Goal: Task Accomplishment & Management: Use online tool/utility

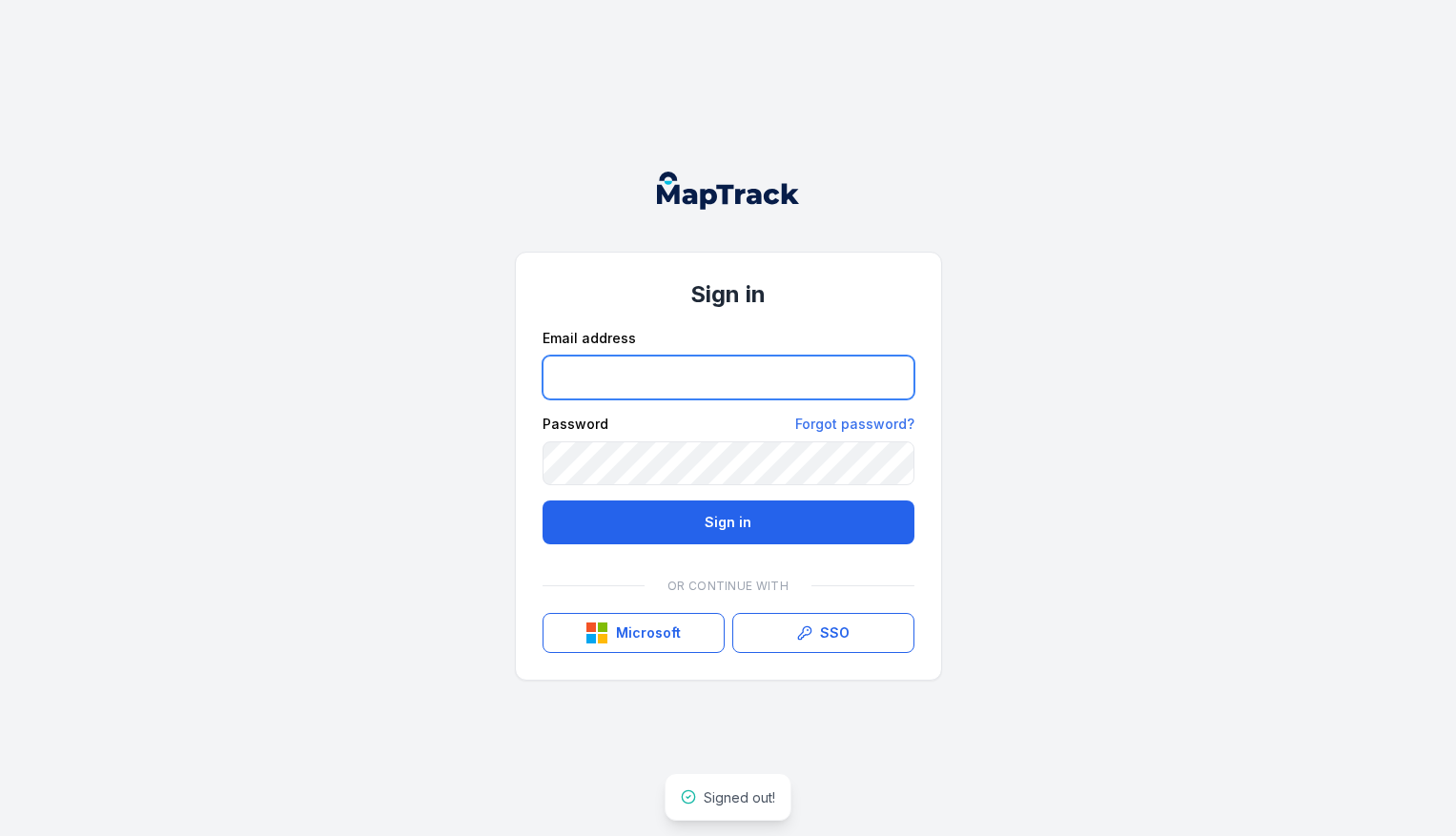
click at [622, 388] on input "email" at bounding box center [728, 378] width 372 height 44
click at [604, 388] on input "email" at bounding box center [728, 378] width 372 height 44
type input "*"
type input "**********"
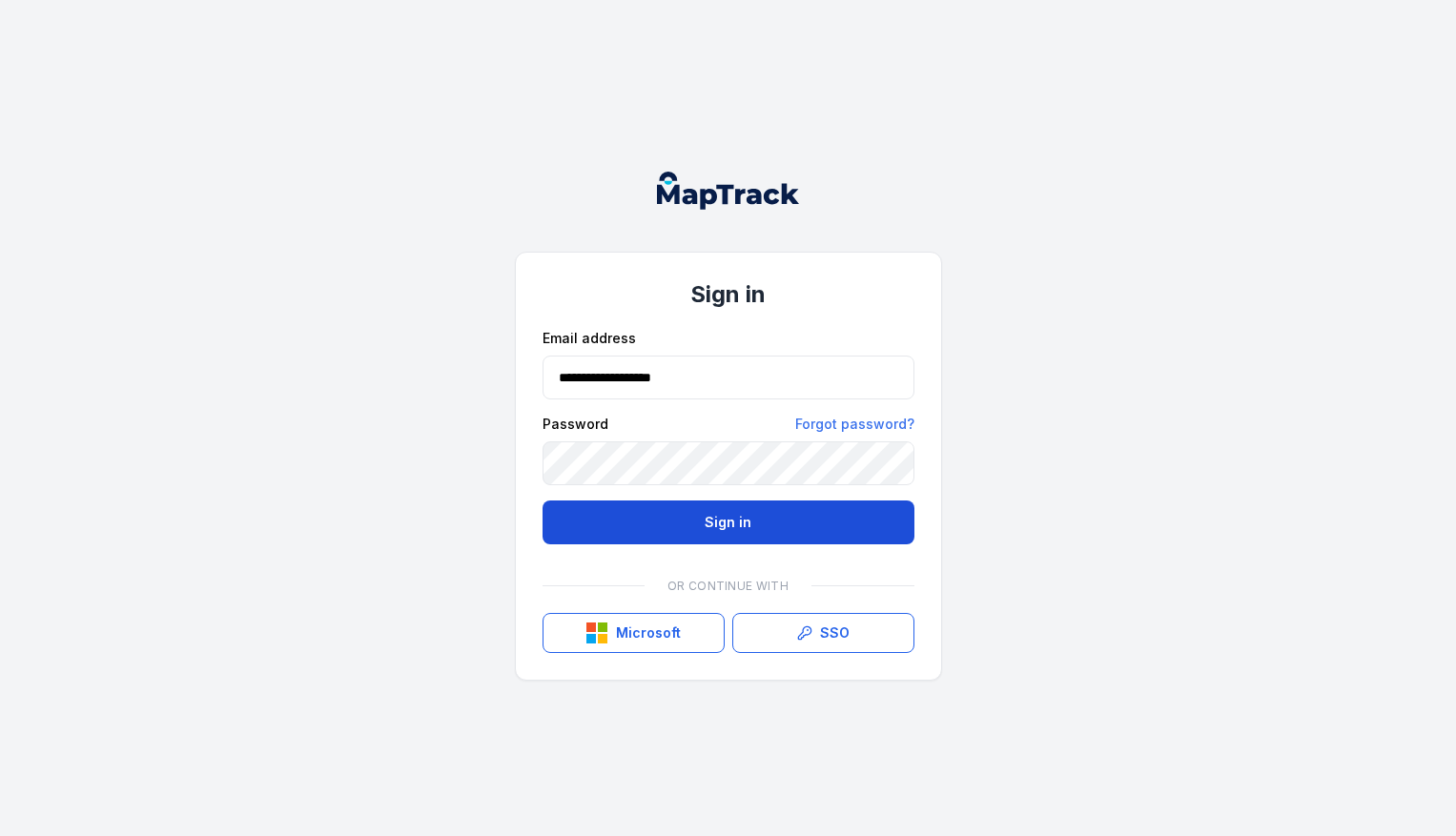
click at [685, 518] on button "Sign in" at bounding box center [728, 522] width 372 height 44
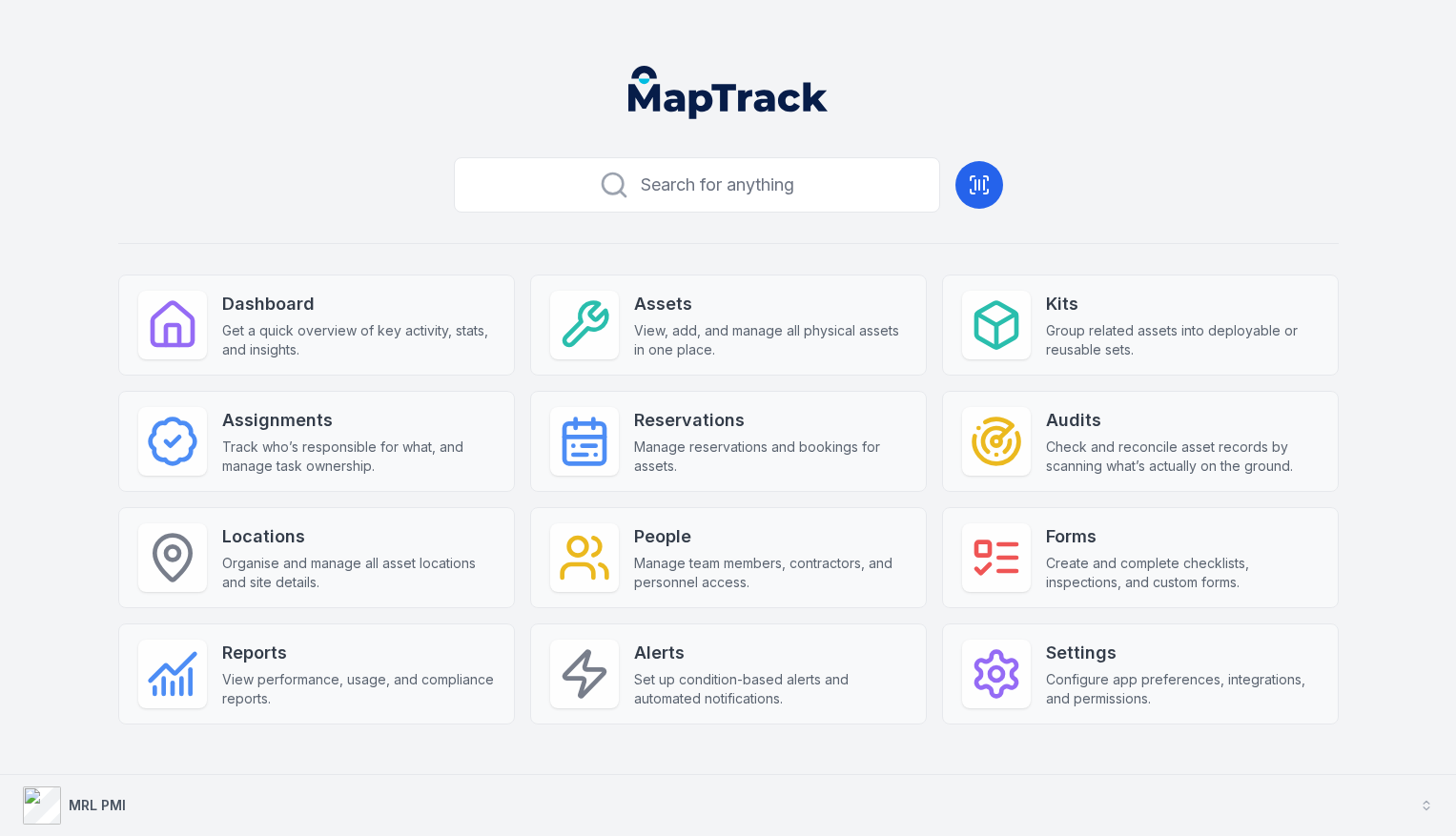
click at [108, 791] on div "MRL PMI" at bounding box center [74, 806] width 103 height 38
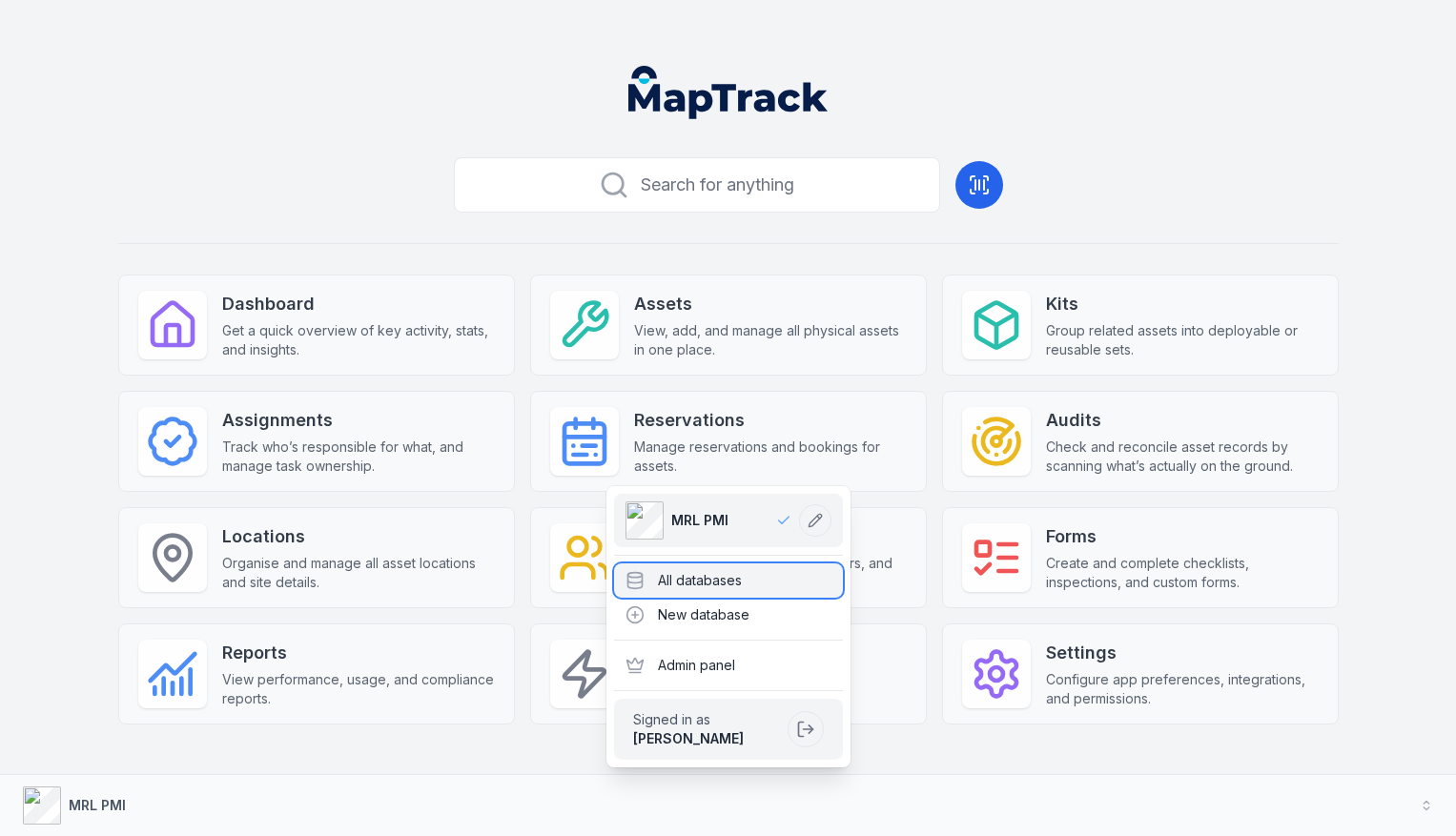
click at [698, 584] on div "All databases" at bounding box center [728, 580] width 229 height 34
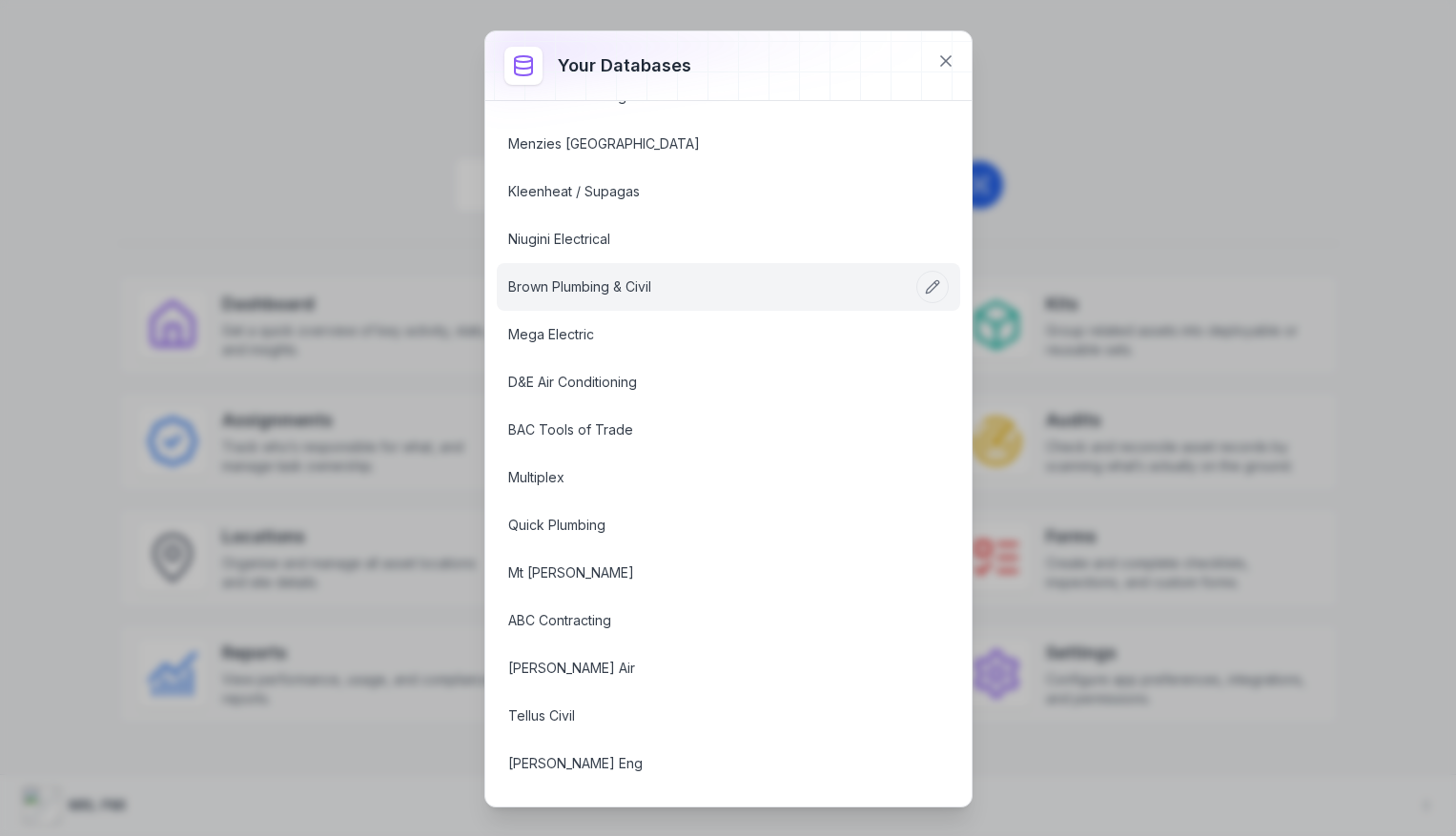
scroll to position [1314, 0]
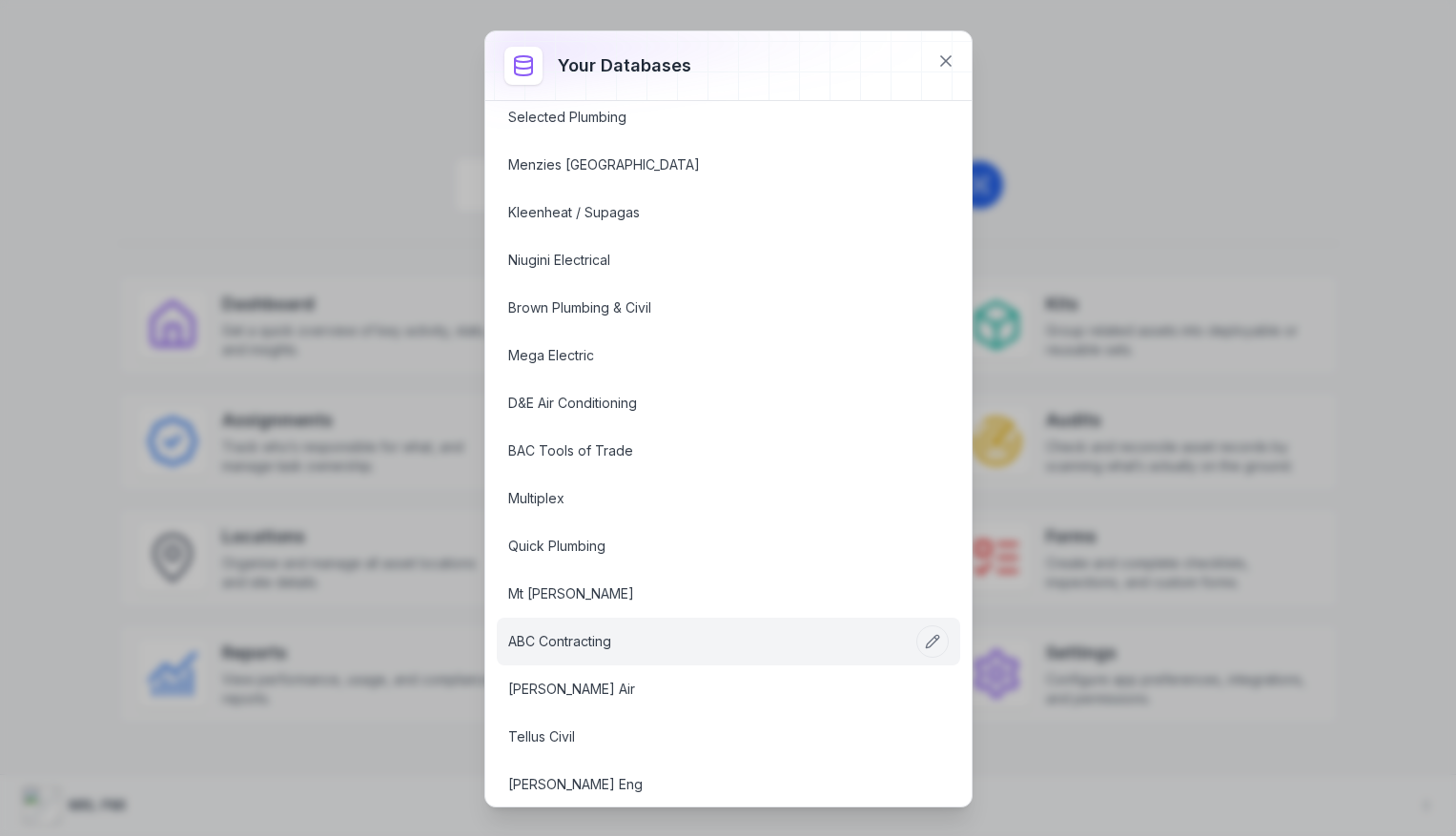
click at [568, 646] on link "ABC Contracting" at bounding box center [705, 641] width 394 height 19
